Goal: Task Accomplishment & Management: Complete application form

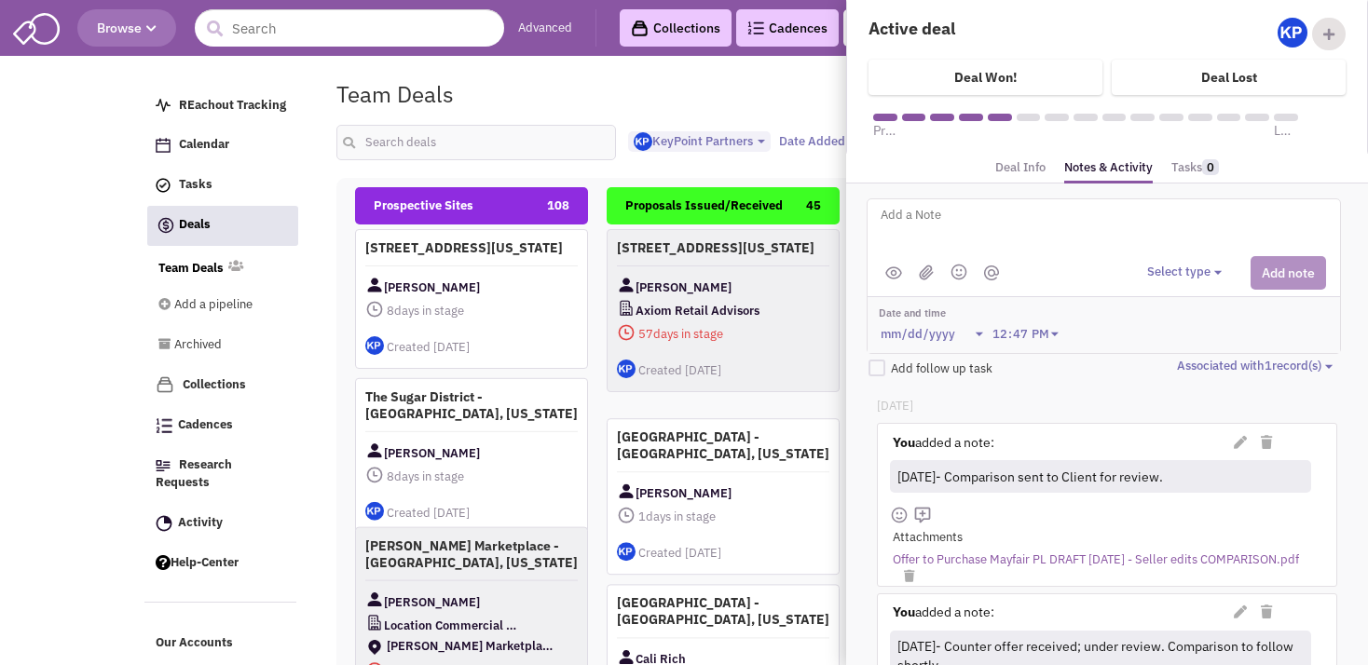
select select "1900"
select select
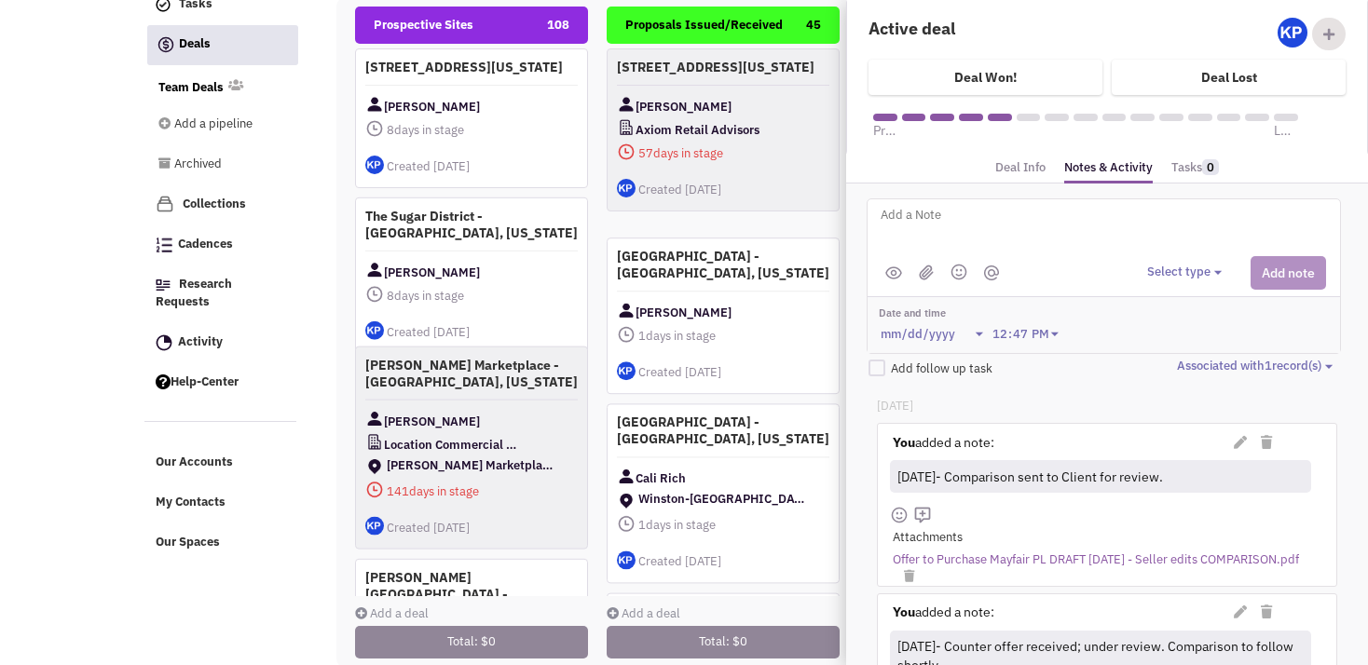
scroll to position [701, 0]
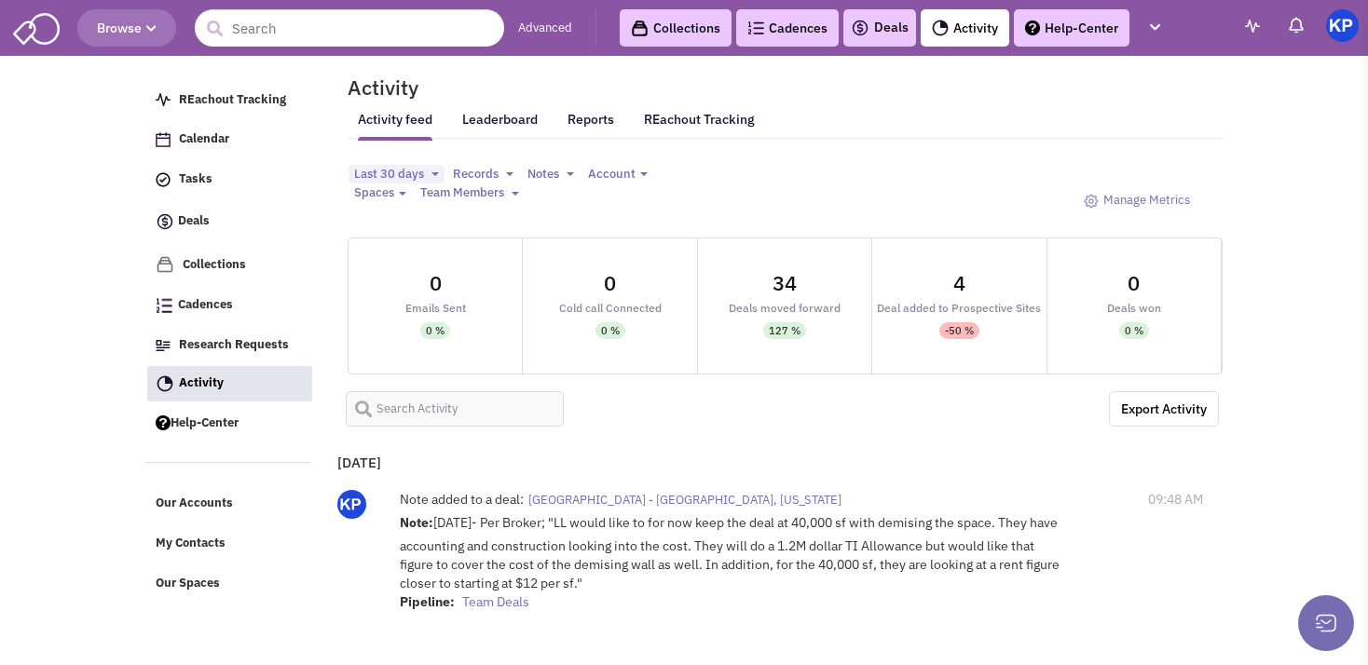
select select
click at [896, 31] on link "Deals" at bounding box center [880, 28] width 58 height 22
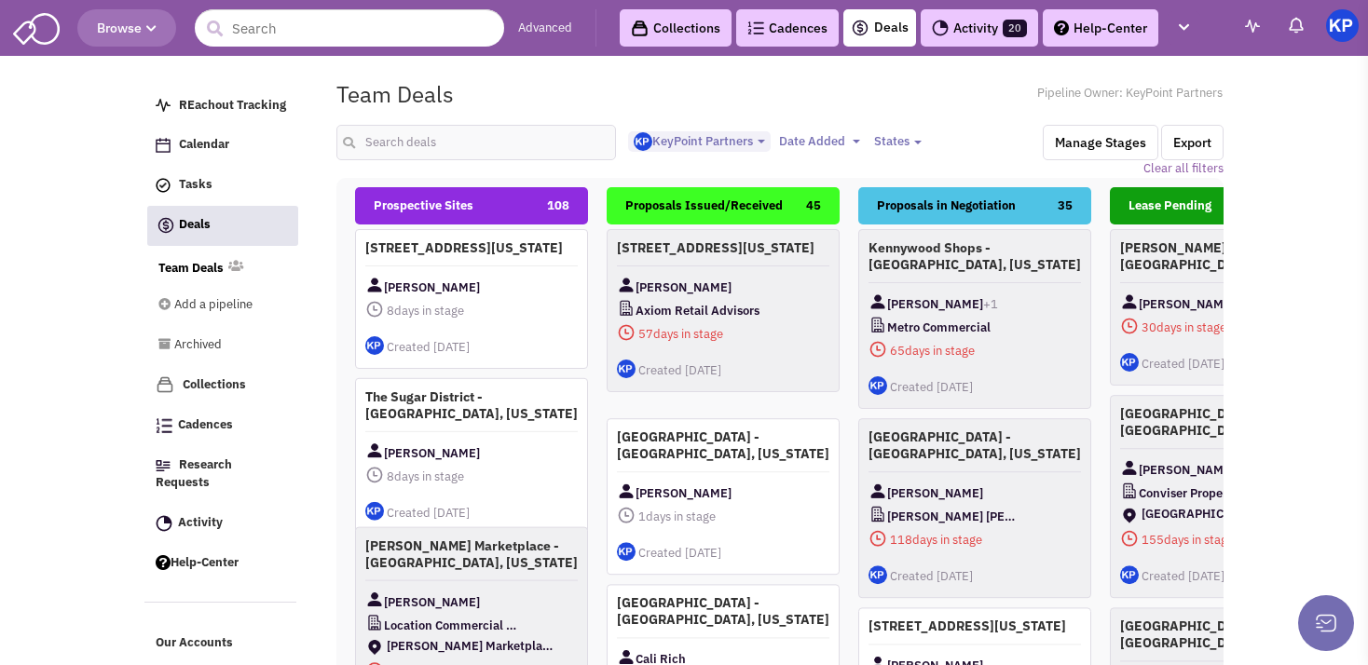
select select "1900"
select select
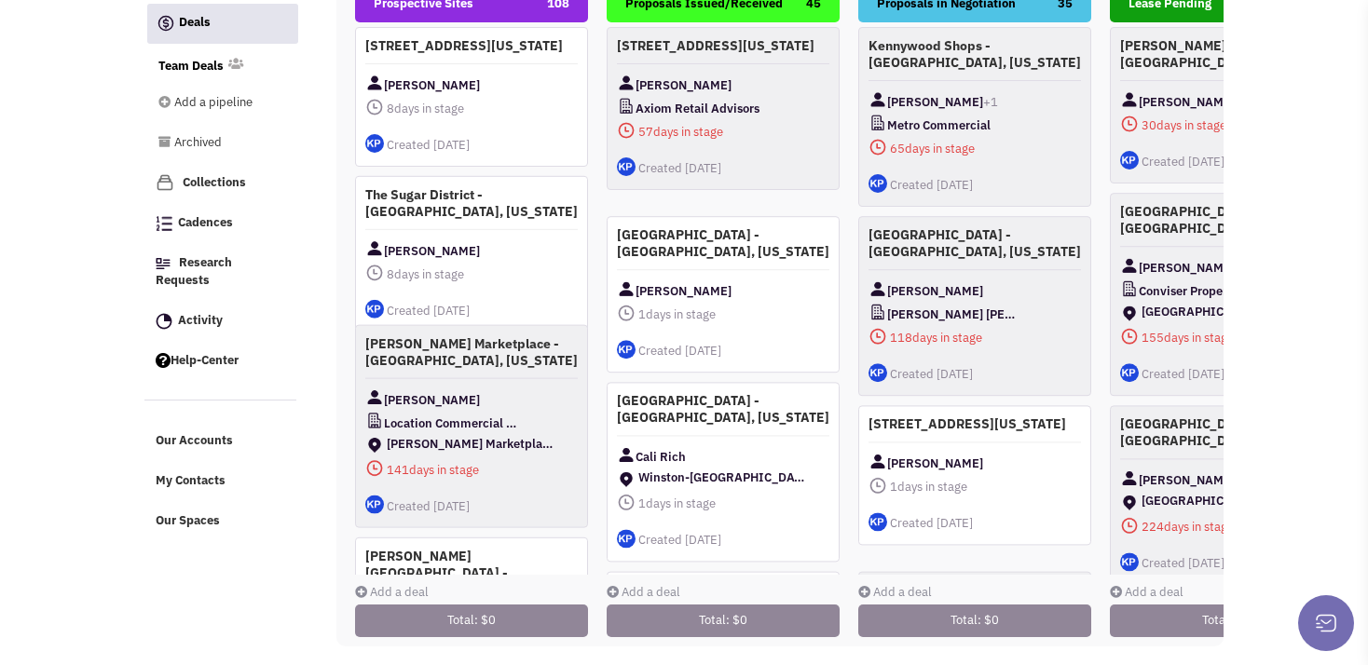
scroll to position [19, 0]
click at [375, 584] on link "Add a deal" at bounding box center [392, 592] width 74 height 16
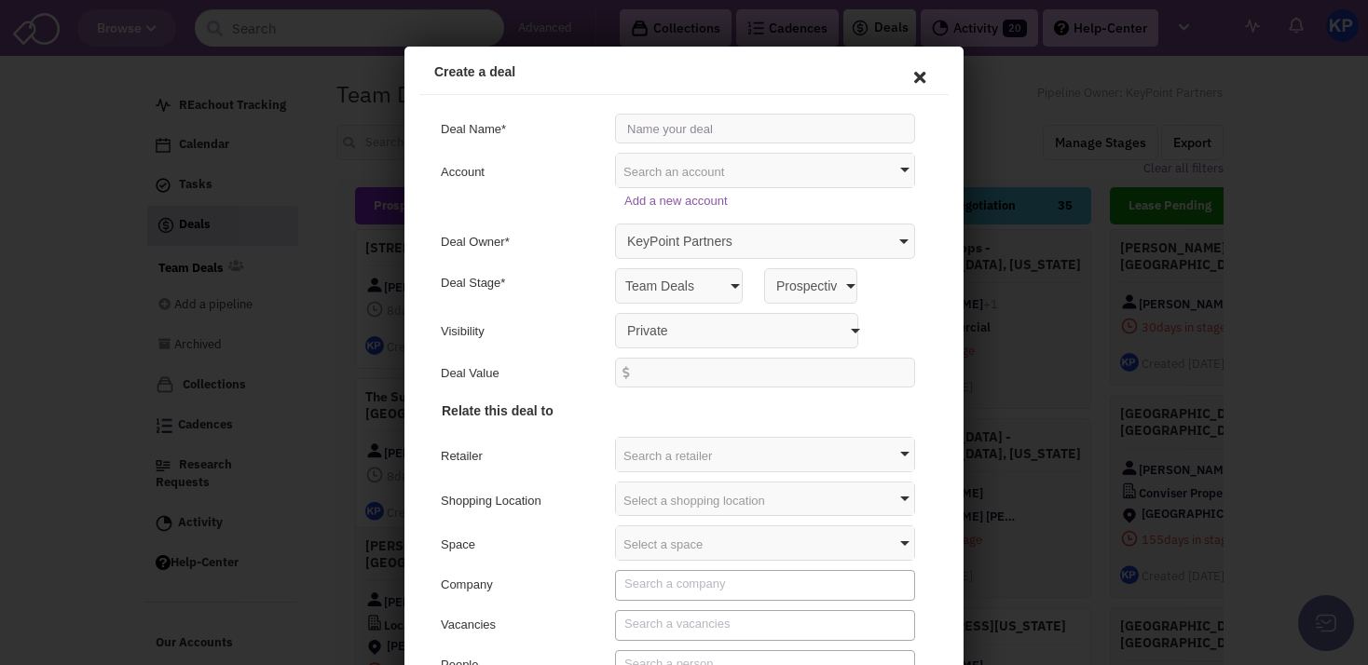
scroll to position [0, 0]
type input "[STREET_ADDRESS] - [GEOGRAPHIC_DATA], [US_STATE]"
select select "false"
click option "Anyone with access to this pipeline" at bounding box center [404, 47] width 0 height 0
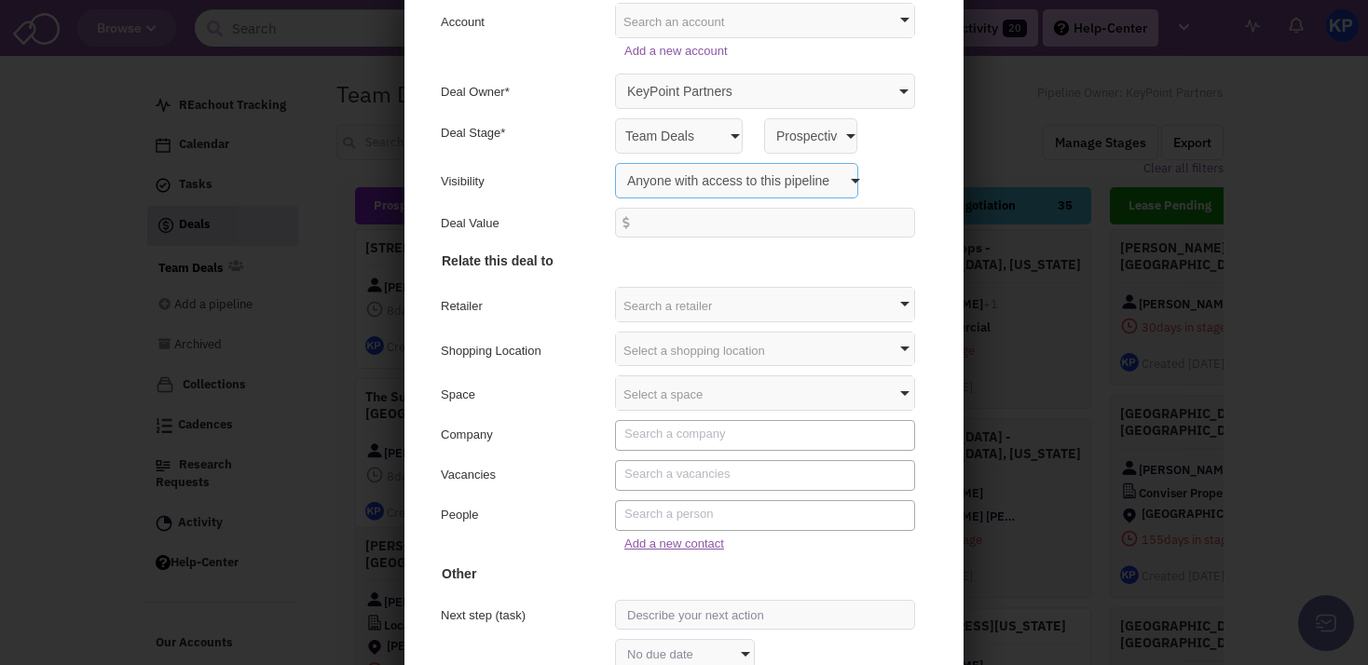
scroll to position [52, 0]
click at [634, 541] on link "Add a new contact" at bounding box center [672, 542] width 100 height 14
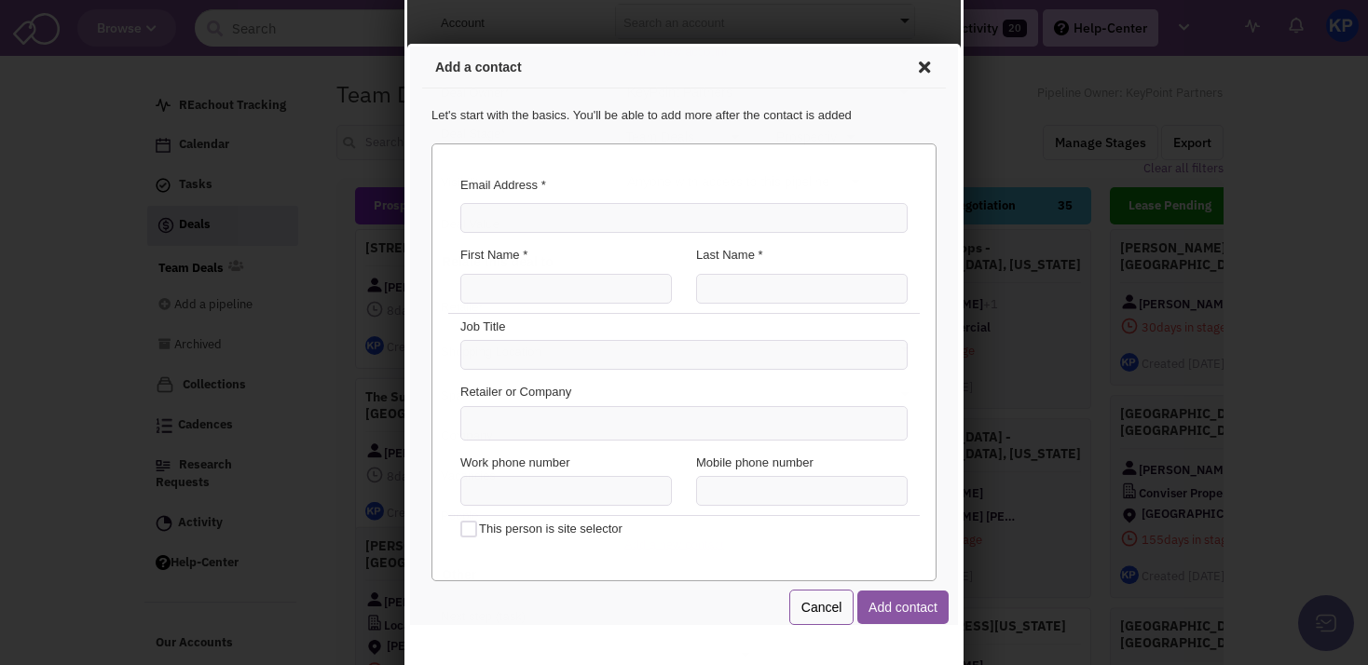
scroll to position [0, 0]
click at [530, 219] on input "Email Address *" at bounding box center [681, 215] width 447 height 30
type input "[PERSON_NAME][EMAIL_ADDRESS][DOMAIN_NAME]"
click at [512, 267] on div "First Name *" at bounding box center [563, 257] width 236 height 27
click at [512, 284] on input "First Name *" at bounding box center [564, 286] width 212 height 30
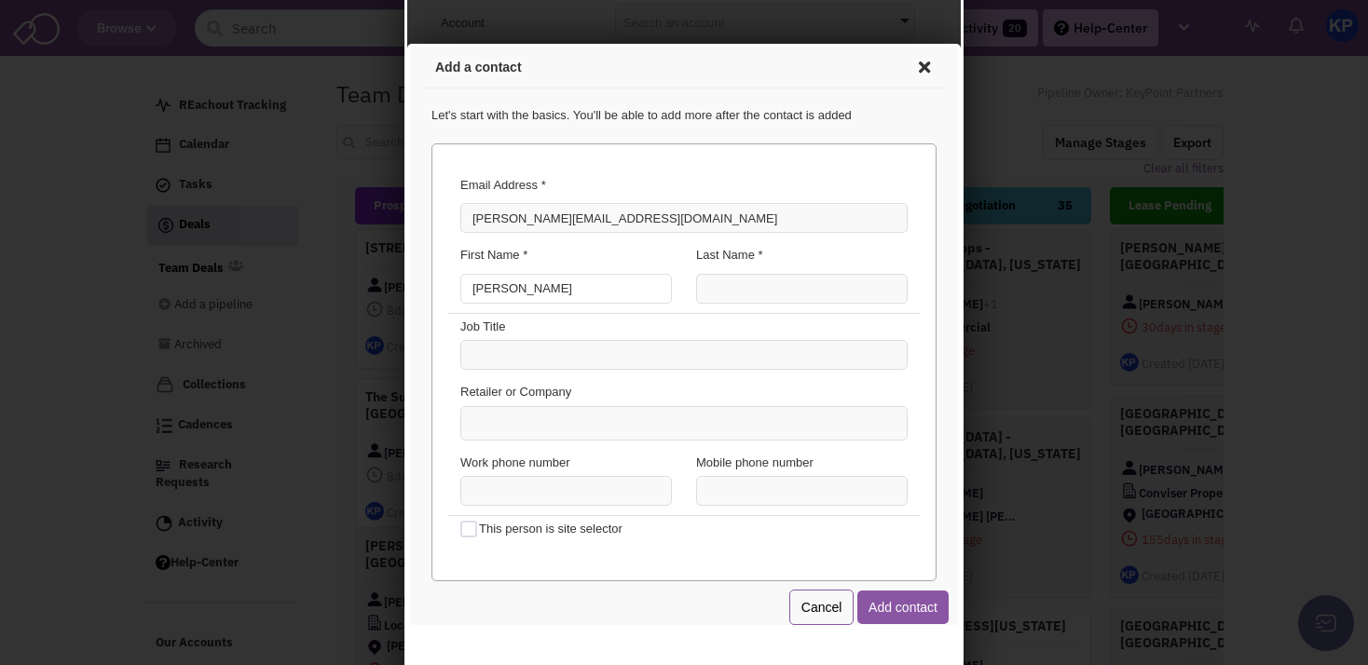
type input "[PERSON_NAME]"
click at [806, 291] on input "Last Name *" at bounding box center [799, 286] width 212 height 30
type input "[PERSON_NAME]"
click at [630, 423] on ul at bounding box center [681, 420] width 445 height 33
click at [407, 44] on select at bounding box center [407, 44] width 0 height 0
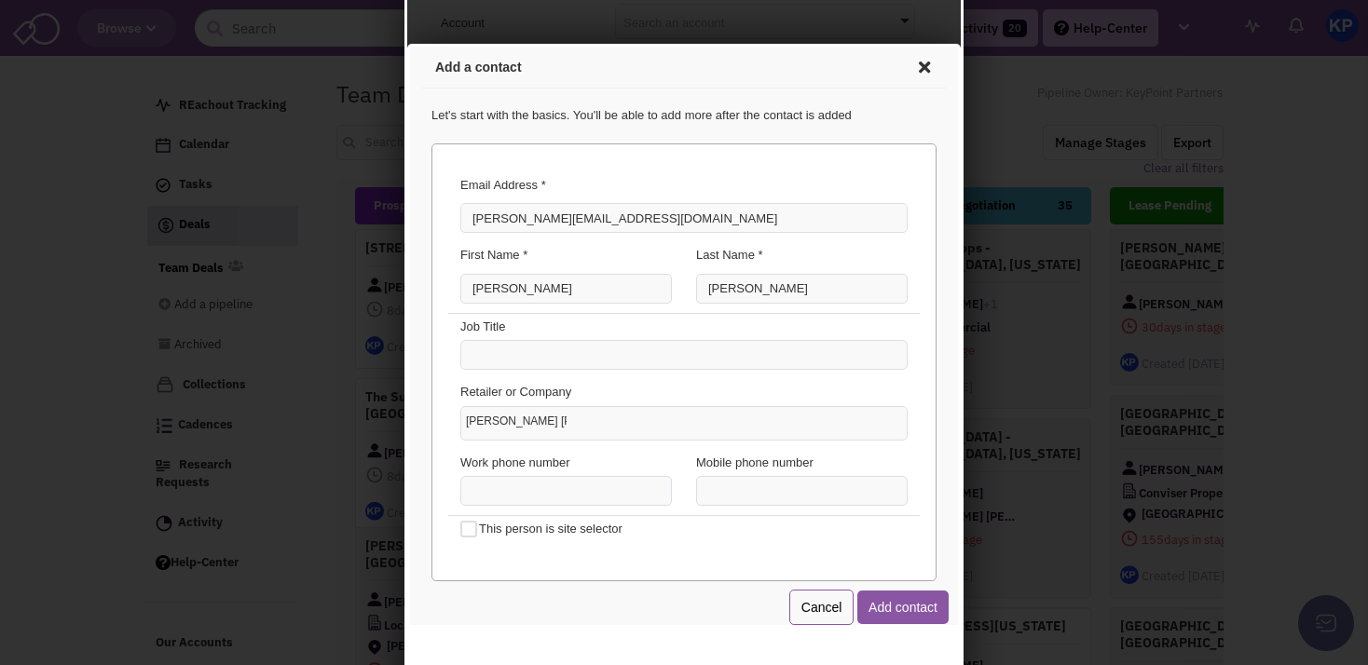
type input "[PERSON_NAME] [PERSON_NAME]"
type input "(___) ___-____"
click at [727, 489] on input "(___) ___-____" at bounding box center [799, 488] width 212 height 30
paste input "412) 613-6229"
type input "[PHONE_NUMBER]"
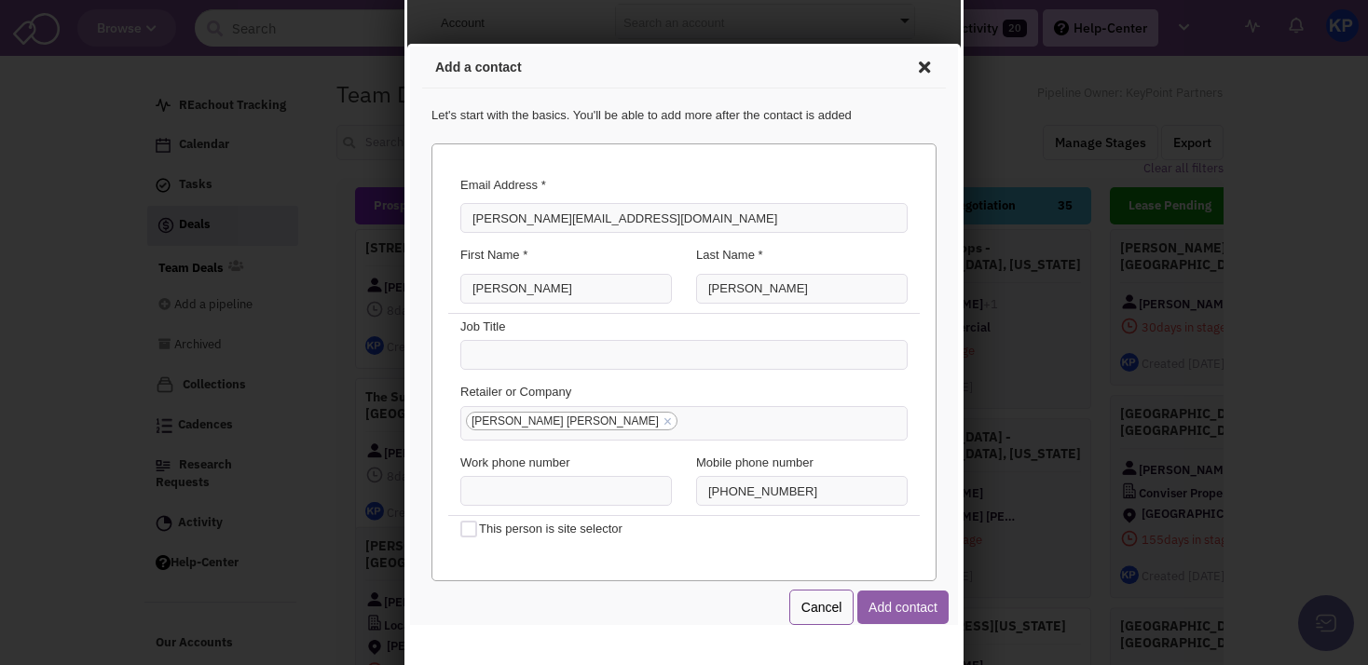
click at [873, 603] on button "Add contact" at bounding box center [900, 605] width 91 height 34
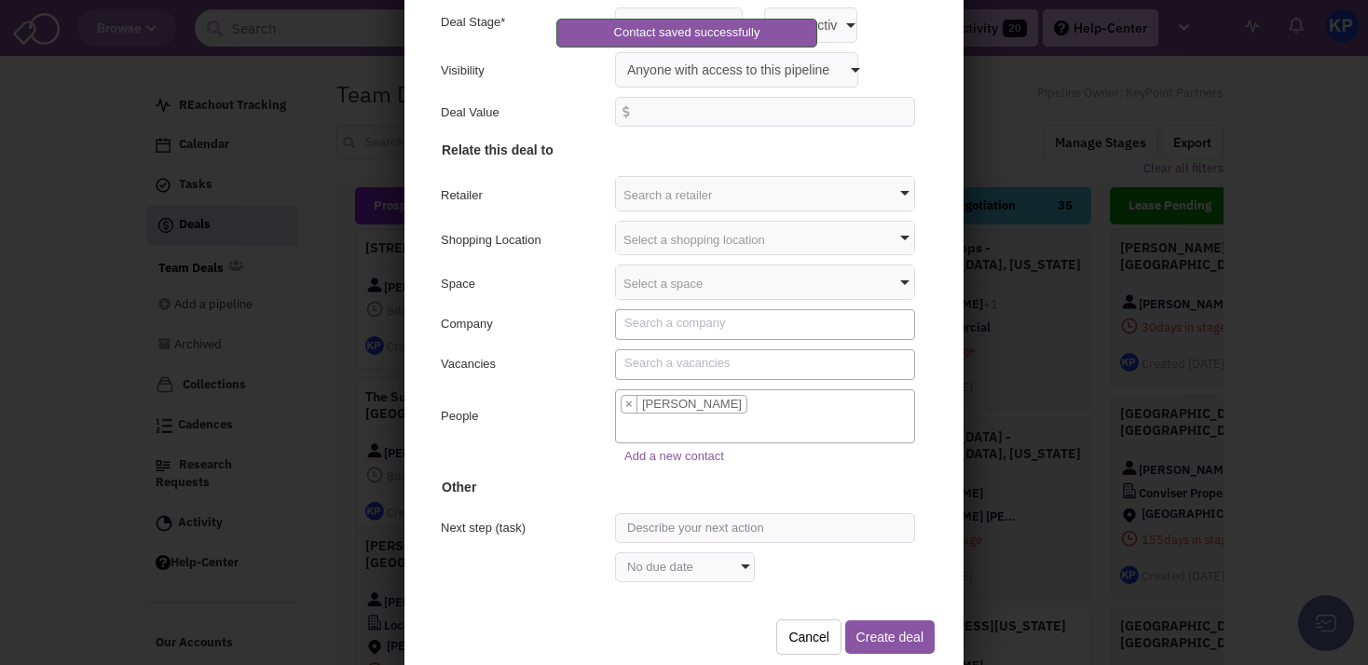
scroll to position [177, 0]
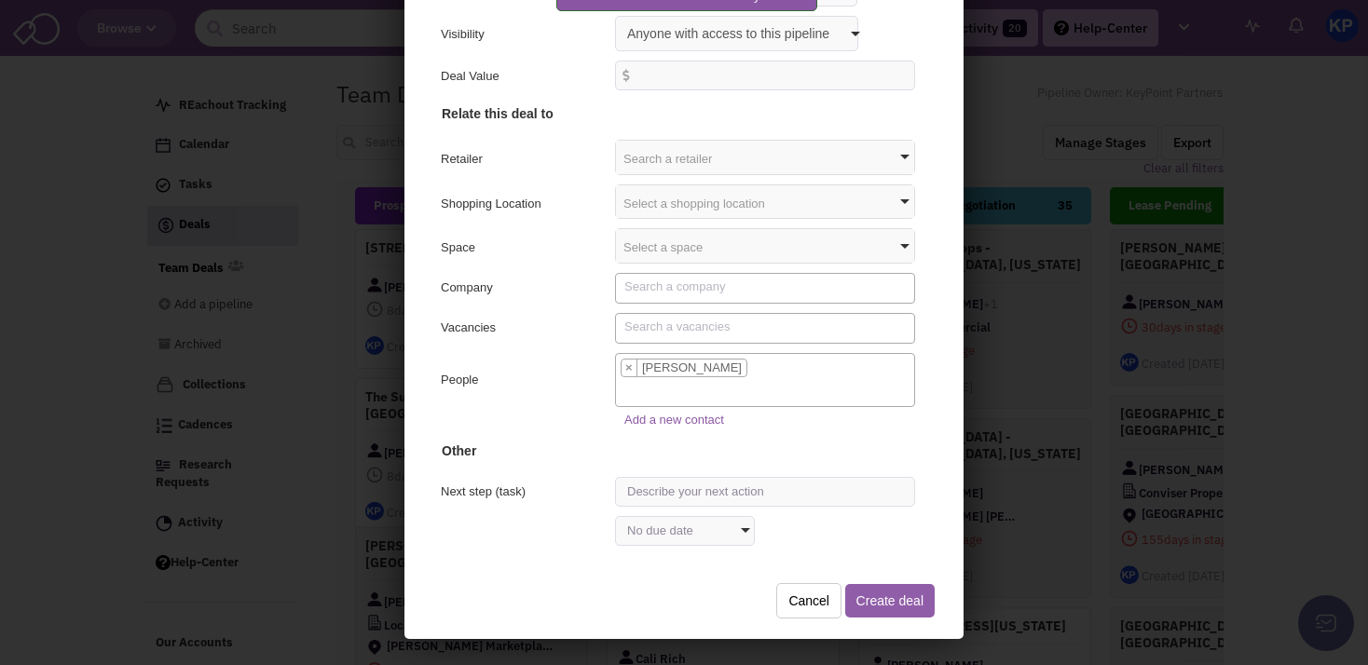
click at [880, 598] on button "Create deal" at bounding box center [886, 599] width 89 height 34
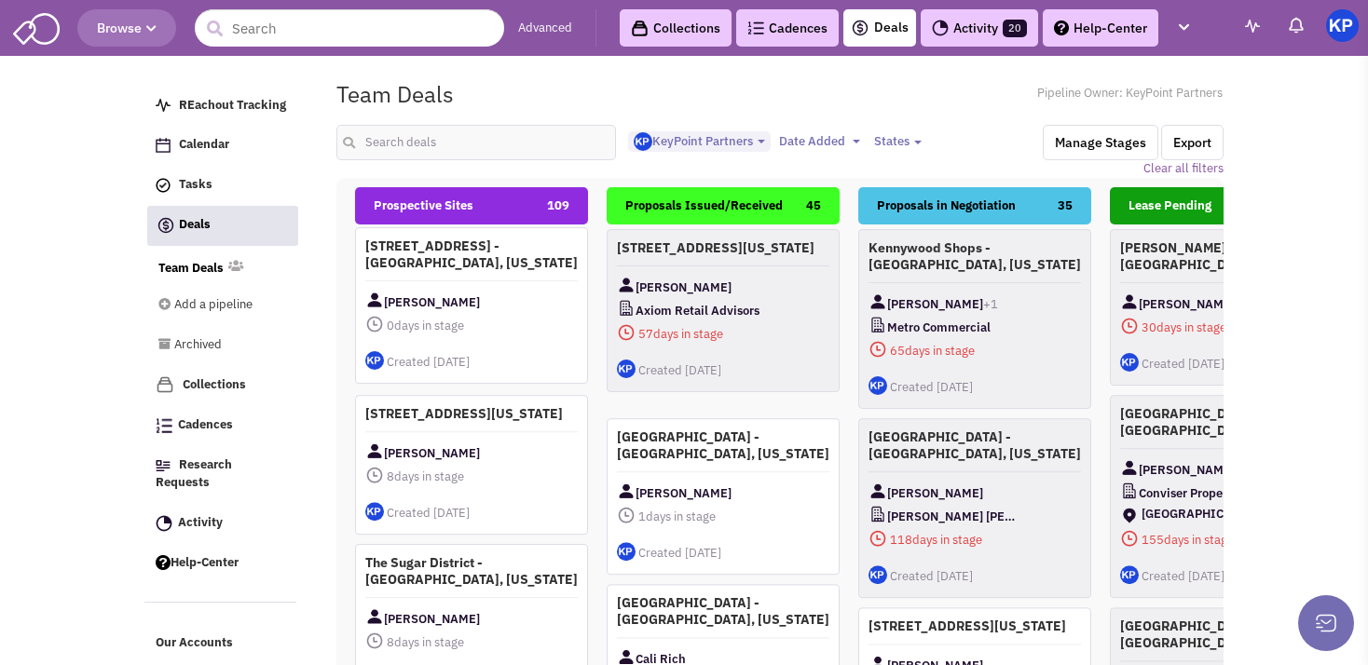
click at [520, 315] on span "0 days in stage" at bounding box center [471, 325] width 212 height 23
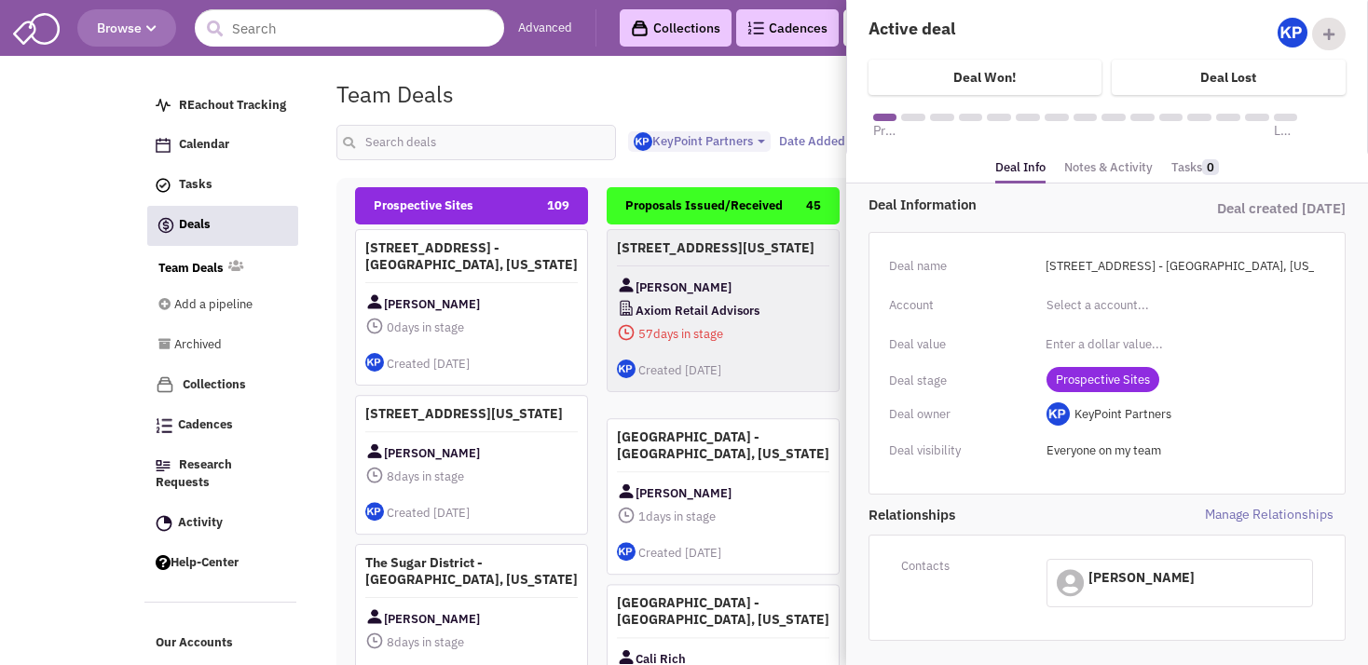
click at [1130, 168] on link "Notes & Activity" at bounding box center [1108, 168] width 89 height 27
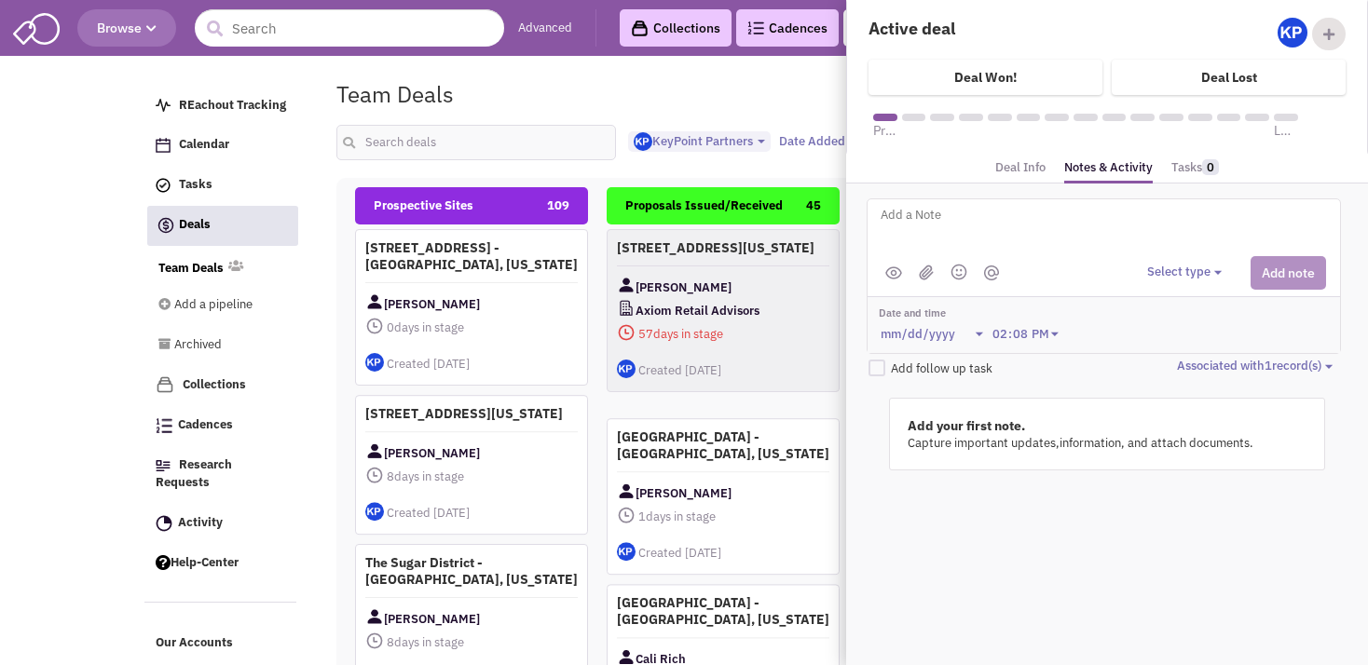
click at [1031, 227] on textarea at bounding box center [1109, 229] width 461 height 51
type textarea "[DATE]- ISP sent to Client for review."
click at [1194, 261] on div "Select type Select type" at bounding box center [1236, 273] width 179 height 34
click at [1191, 272] on button "Select type" at bounding box center [1187, 273] width 80 height 18
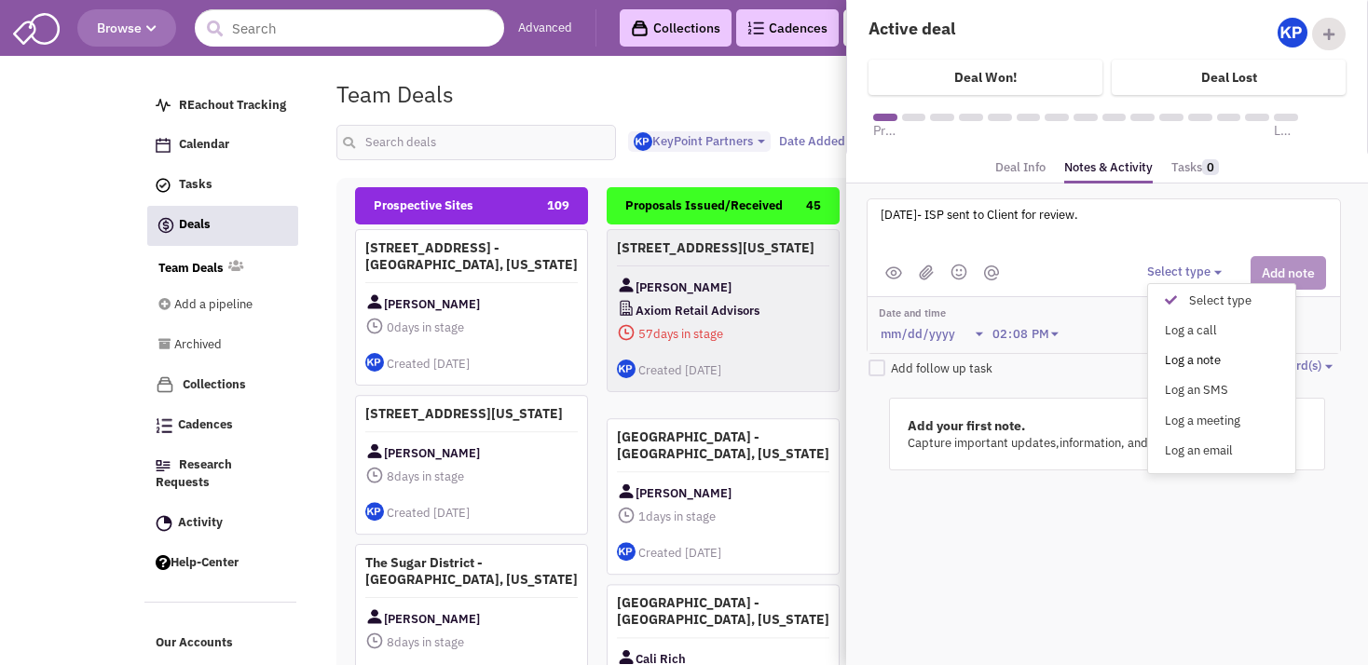
click at [1180, 354] on div "Log a note" at bounding box center [1176, 361] width 46 height 18
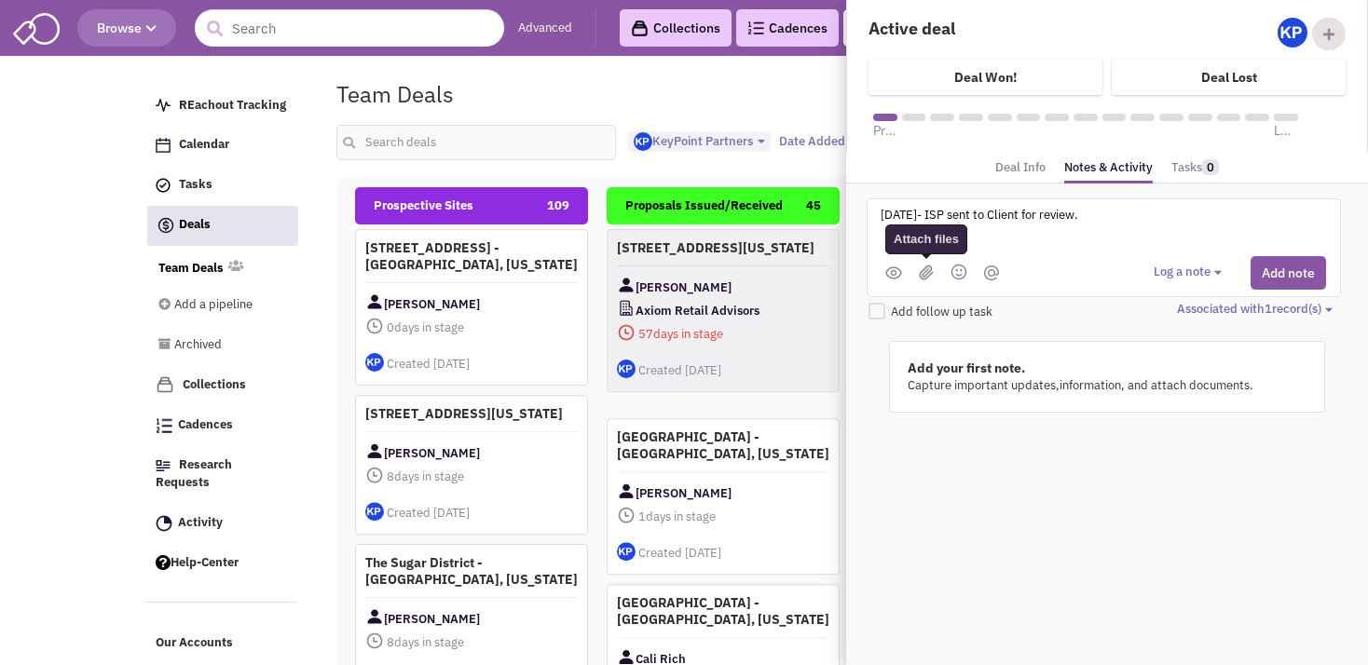
click at [920, 270] on img at bounding box center [926, 273] width 15 height 16
click at [1314, 477] on div "Active deal [PERSON_NAME] KeyPoint Partners Owner [PERSON_NAME]" at bounding box center [1107, 332] width 522 height 665
click at [923, 267] on img at bounding box center [926, 273] width 15 height 16
click at [926, 266] on img at bounding box center [926, 273] width 15 height 16
click at [927, 274] on img at bounding box center [926, 273] width 15 height 16
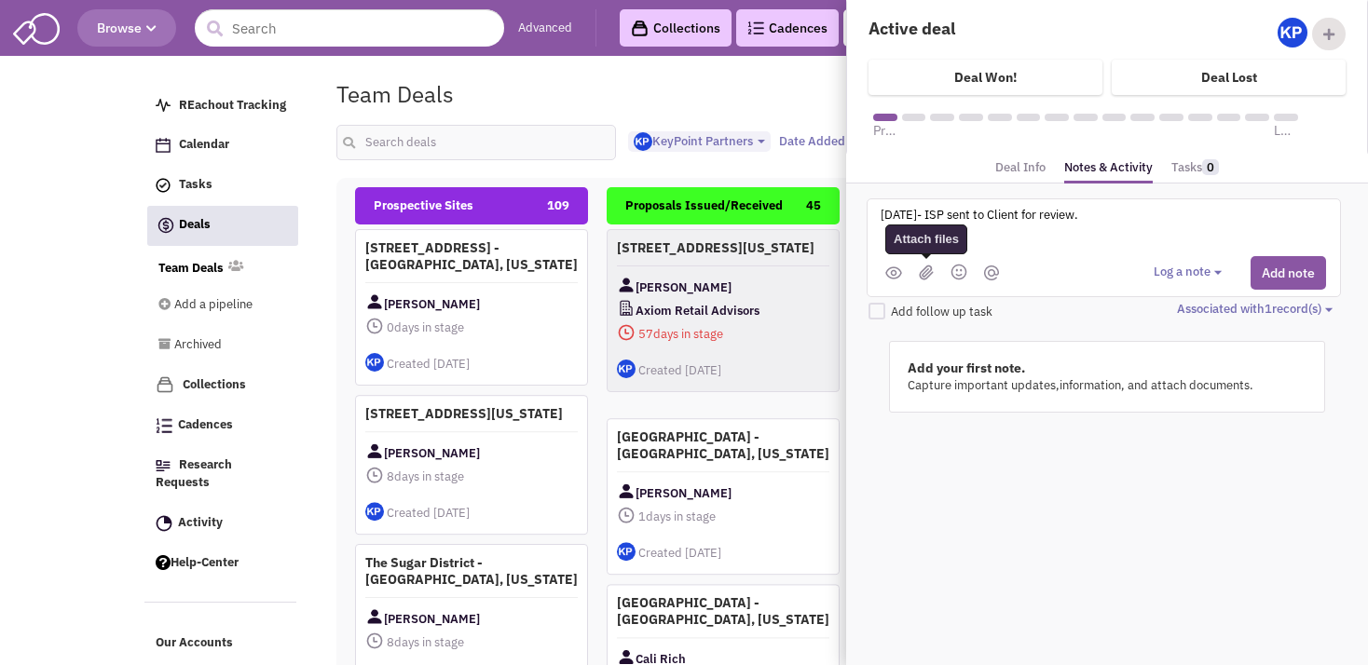
click at [922, 271] on img at bounding box center [926, 273] width 15 height 16
click at [926, 269] on img at bounding box center [926, 273] width 15 height 16
click at [930, 270] on img at bounding box center [926, 273] width 15 height 16
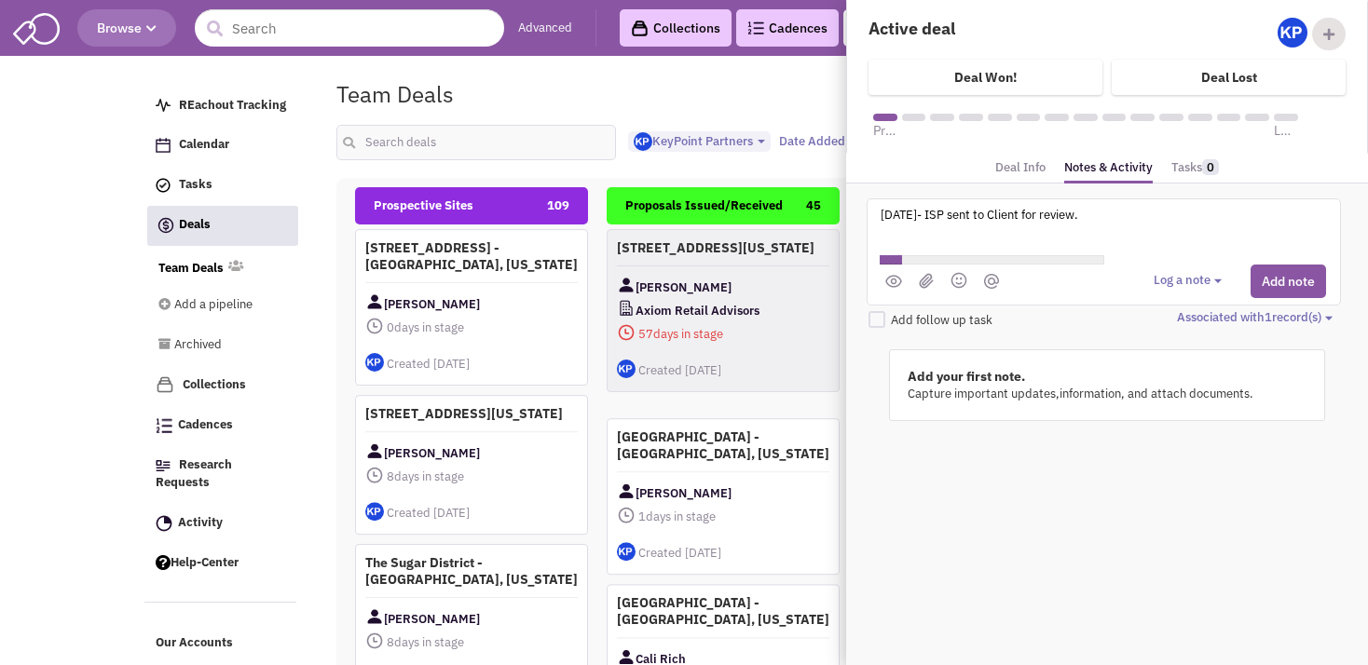
click at [88, 215] on body "Browse Advanced Collections Cadences 0 Deals Activity 20 Help-Center Calendar" at bounding box center [684, 434] width 1368 height 868
